Goal: Find specific page/section: Find specific page/section

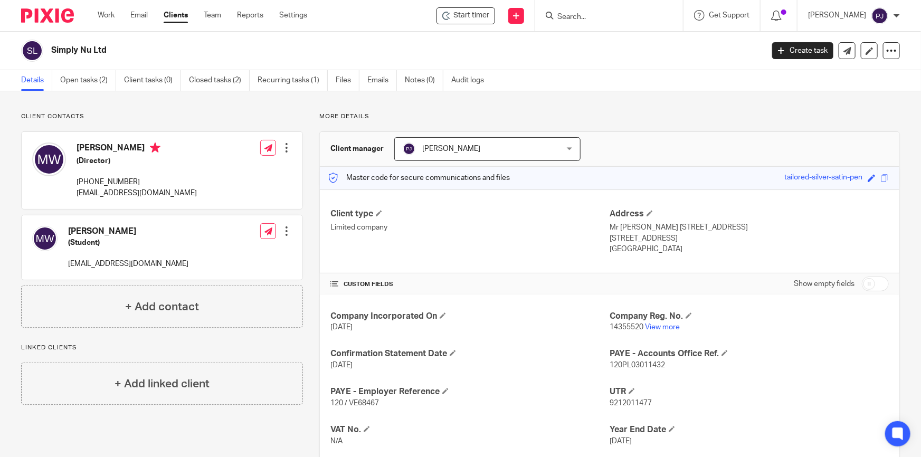
click at [620, 18] on input "Search" at bounding box center [604, 18] width 95 height 10
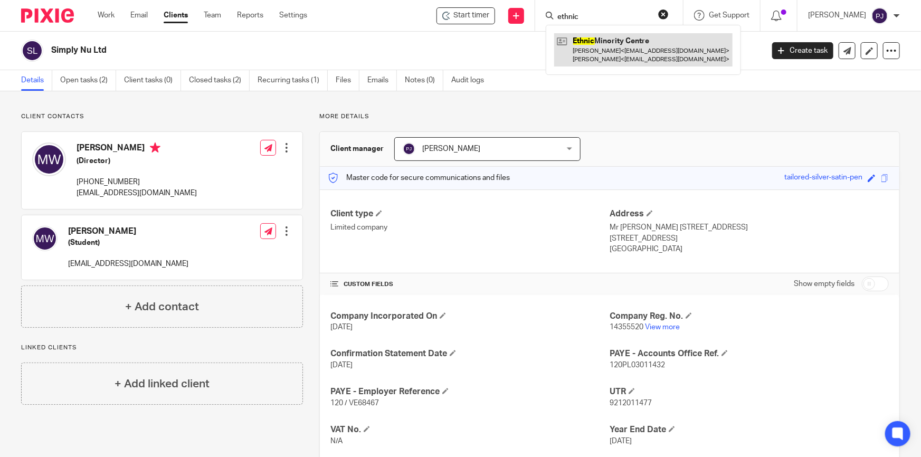
type input "ethnic"
click at [613, 35] on link at bounding box center [643, 49] width 178 height 33
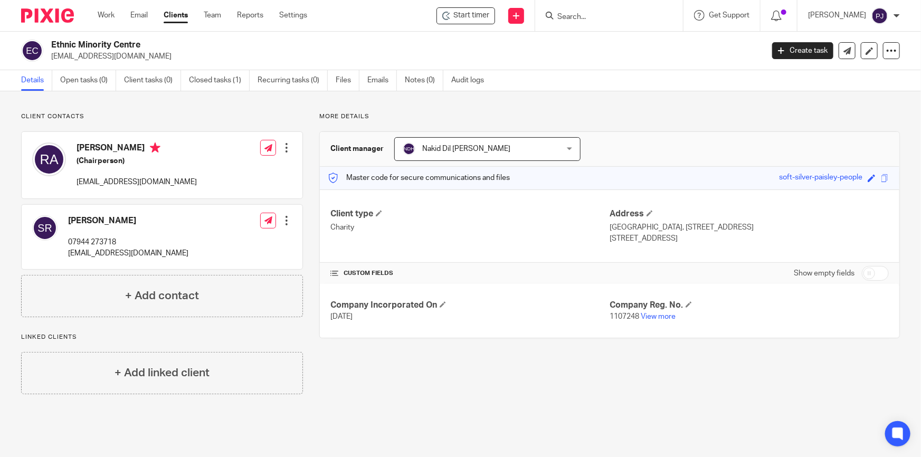
click at [574, 17] on input "Search" at bounding box center [604, 18] width 95 height 10
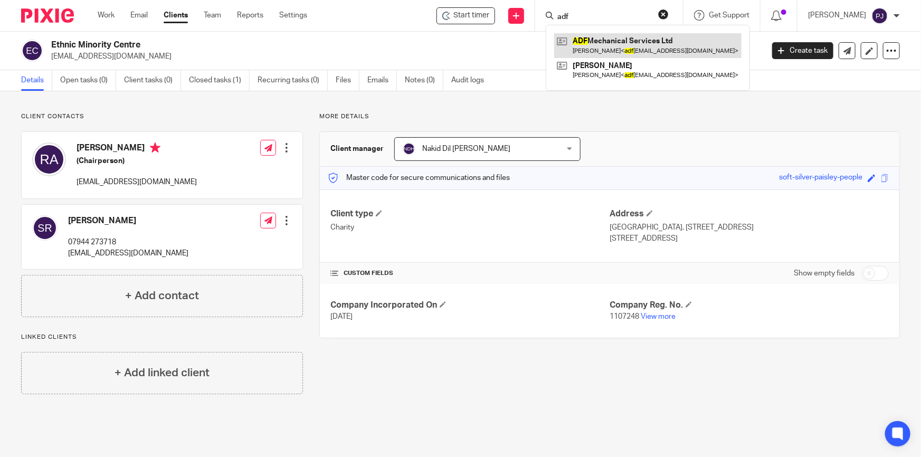
type input "adf"
click at [607, 43] on link at bounding box center [647, 45] width 187 height 24
